Goal: Navigation & Orientation: Go to known website

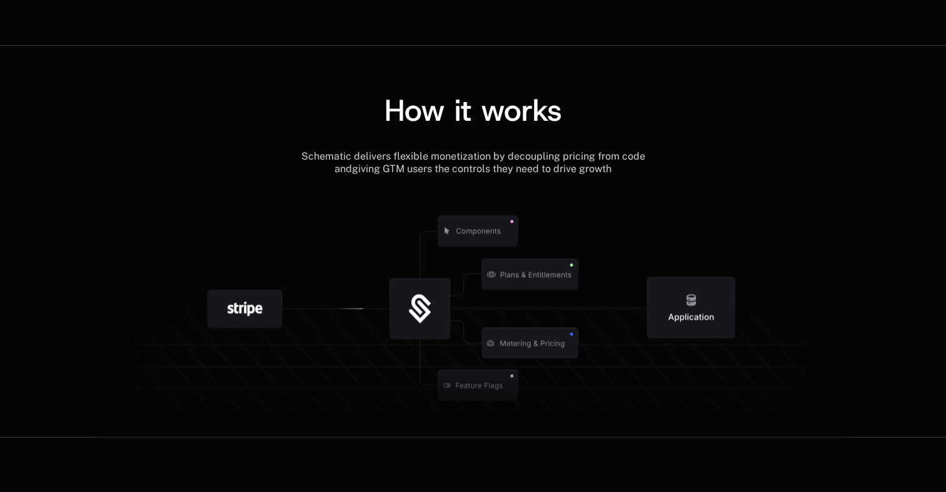
scroll to position [1356, 0]
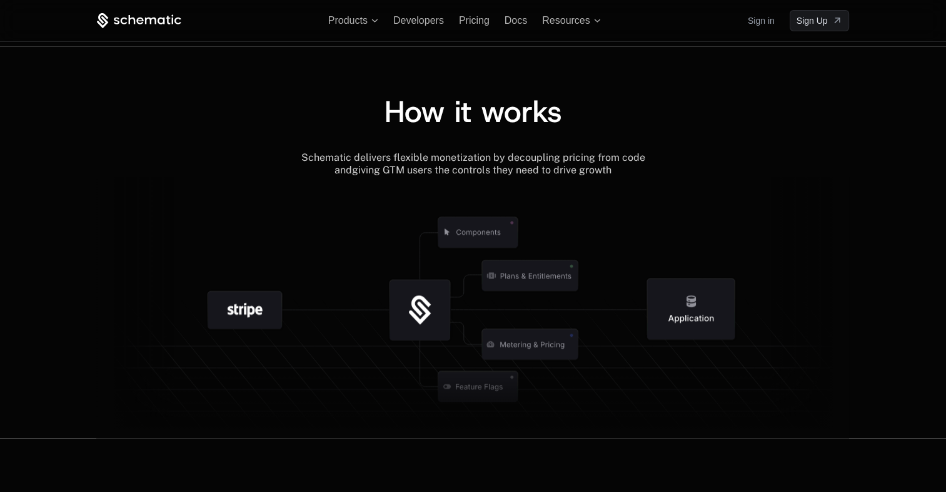
scroll to position [1356, 0]
drag, startPoint x: 671, startPoint y: 259, endPoint x: 536, endPoint y: 182, distance: 155.4
click at [536, 182] on icon at bounding box center [478, 232] width 131 height 131
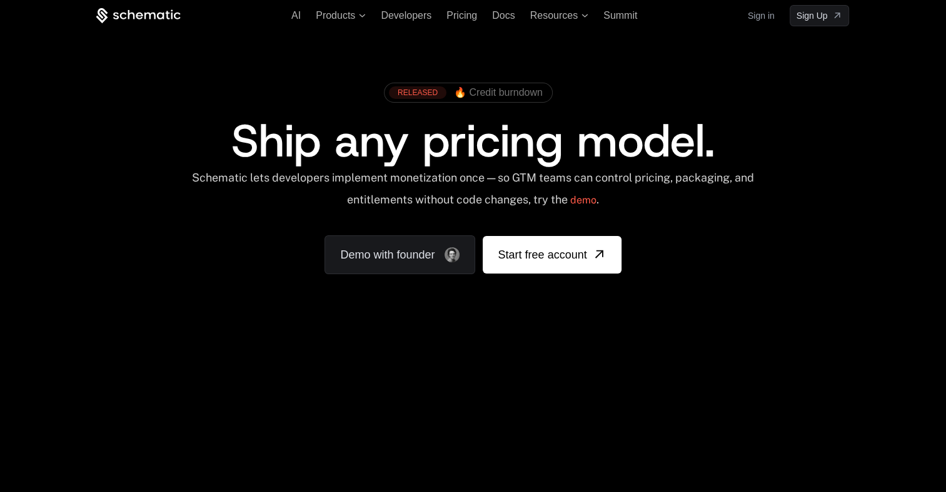
scroll to position [63, 0]
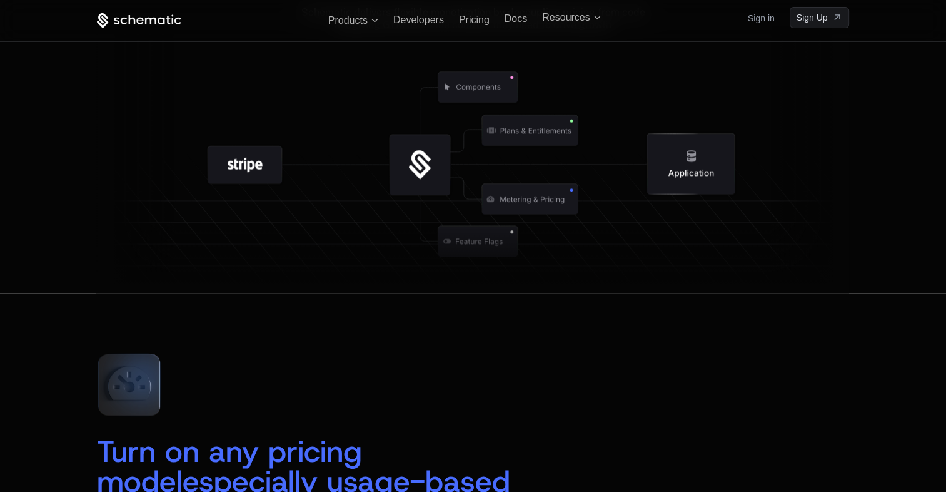
scroll to position [1438, 0]
